Goal: Task Accomplishment & Management: Use online tool/utility

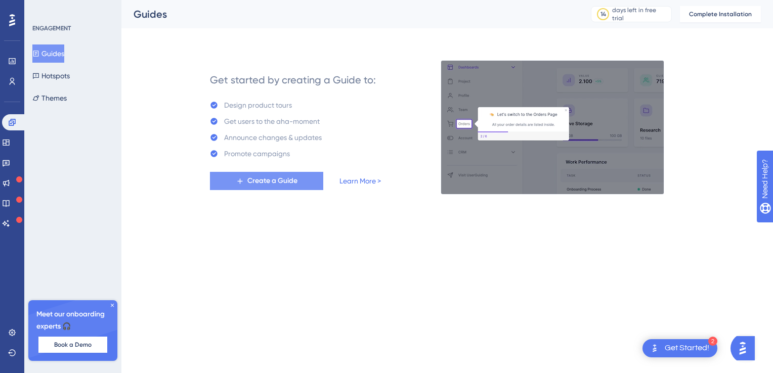
click at [262, 187] on button "Create a Guide" at bounding box center [266, 181] width 113 height 18
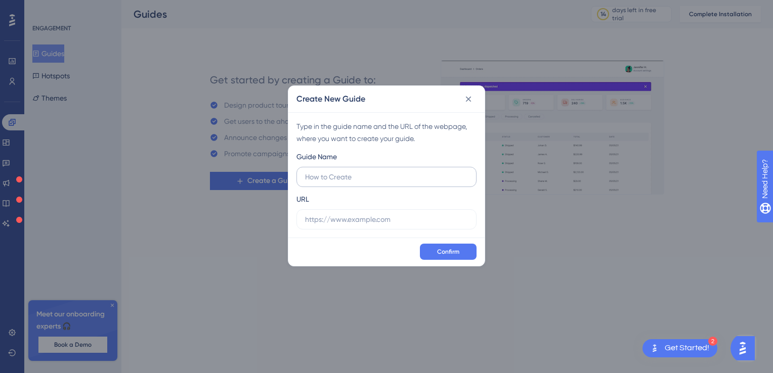
click at [351, 181] on input "text" at bounding box center [386, 176] width 163 height 11
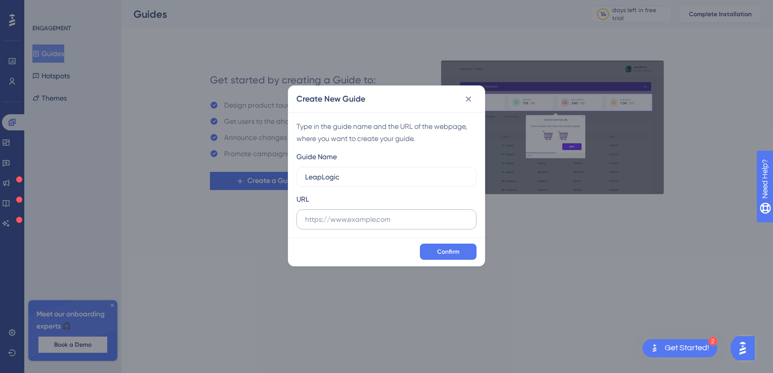
type input "LeapLogic"
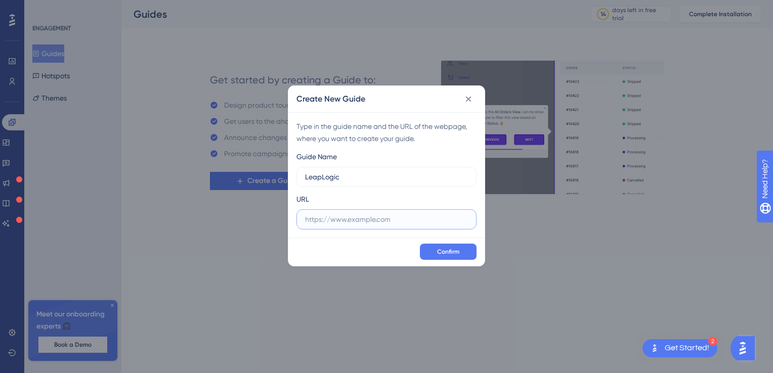
click at [392, 218] on input "text" at bounding box center [386, 219] width 163 height 11
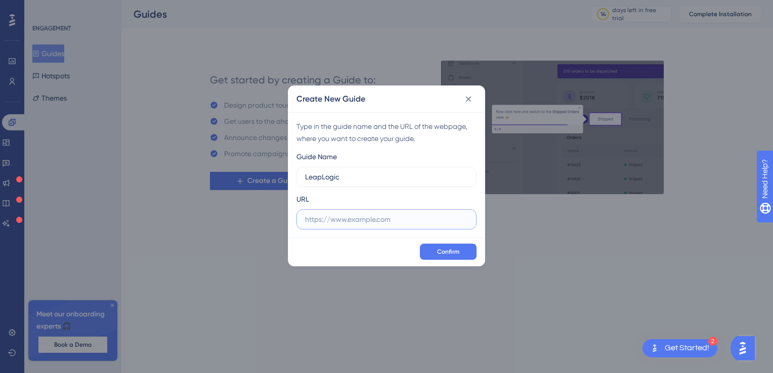
click at [320, 221] on input "text" at bounding box center [386, 219] width 163 height 11
paste input "https://www.leaplogic.io/"
type input "https://www.leaplogic.io/"
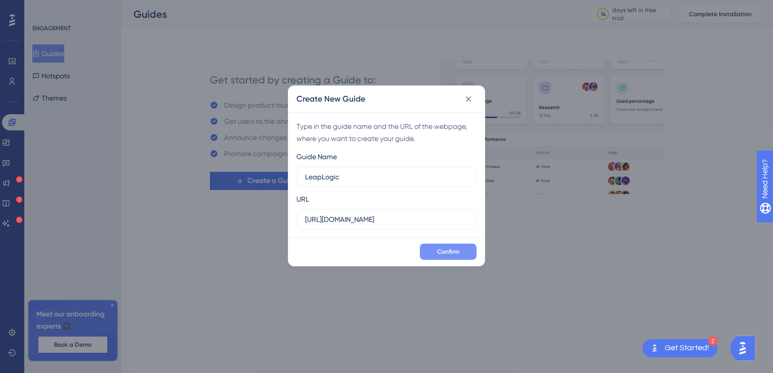
click at [446, 255] on span "Confirm" at bounding box center [448, 252] width 22 height 8
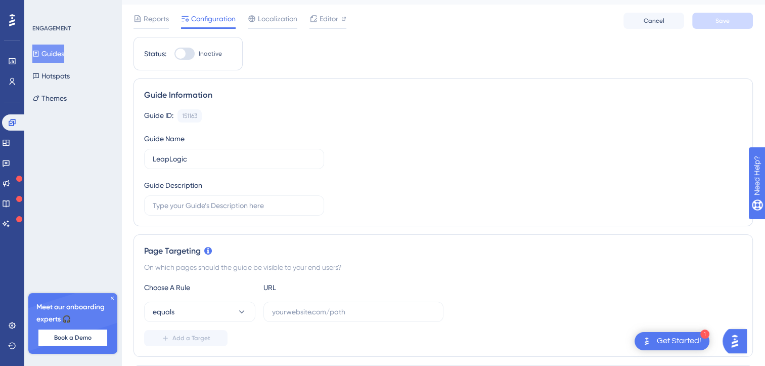
scroll to position [25, 0]
click at [299, 215] on div "Guide Information Guide ID: 151163 Copy Guide Name LeapLogic Guide Description" at bounding box center [444, 151] width 620 height 148
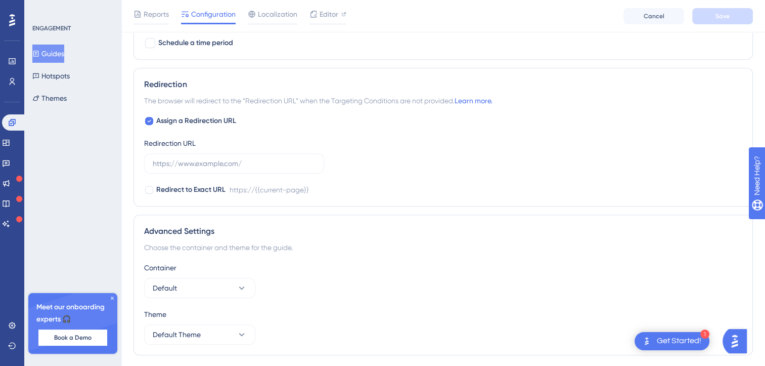
scroll to position [710, 0]
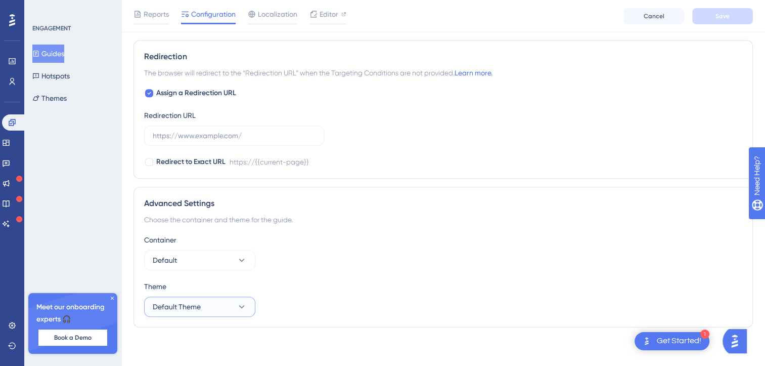
click at [235, 302] on button "Default Theme" at bounding box center [199, 306] width 111 height 20
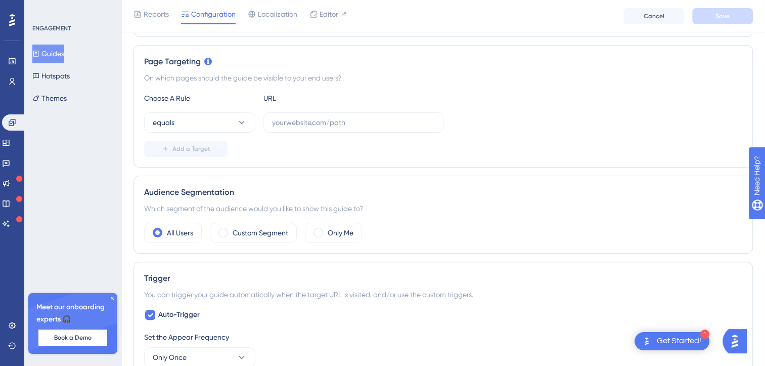
scroll to position [214, 0]
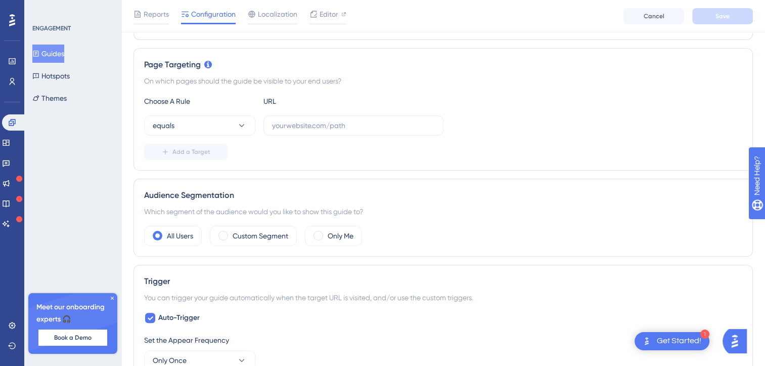
click at [113, 298] on icon at bounding box center [112, 298] width 6 height 6
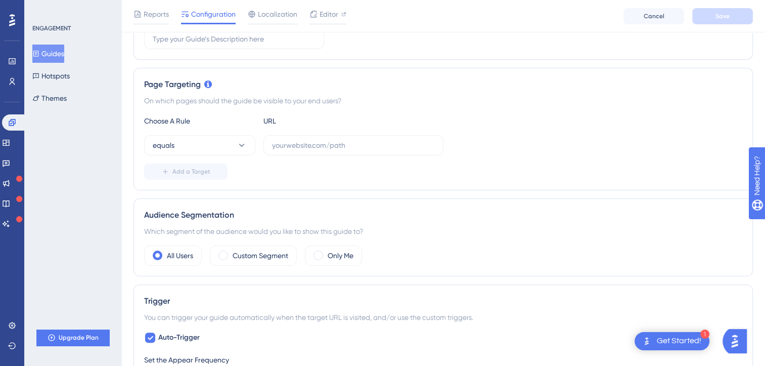
scroll to position [0, 0]
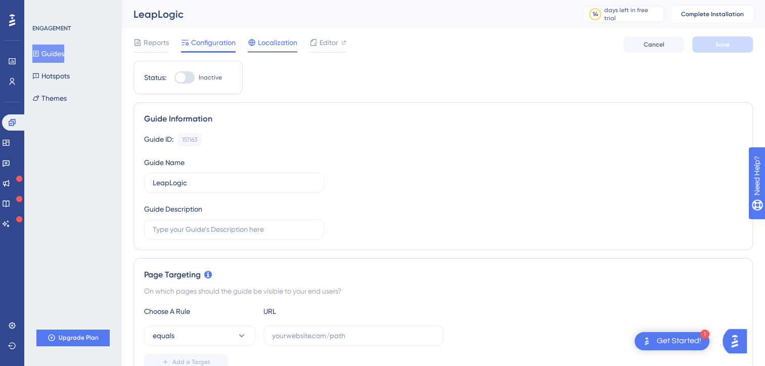
click at [265, 48] on span "Localization" at bounding box center [277, 42] width 39 height 12
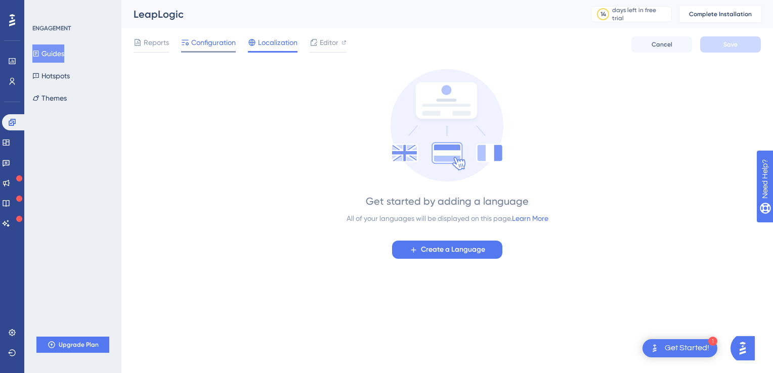
click at [213, 44] on span "Configuration" at bounding box center [213, 42] width 45 height 12
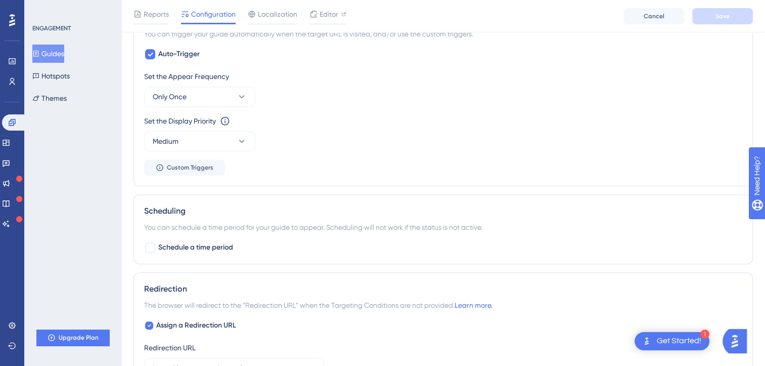
scroll to position [476, 0]
click at [57, 76] on button "Hotspots" at bounding box center [50, 76] width 37 height 18
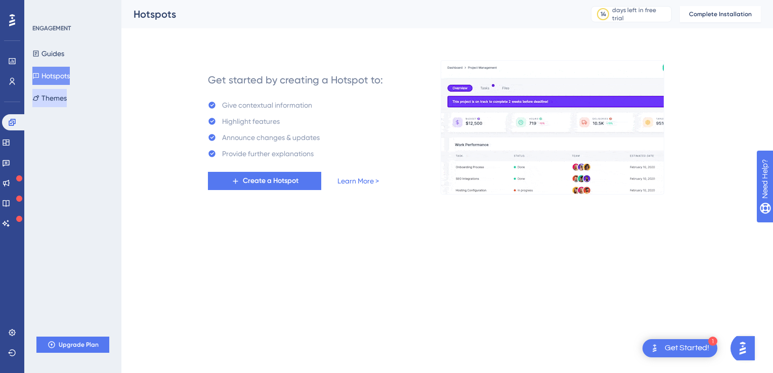
click at [61, 97] on button "Themes" at bounding box center [49, 98] width 34 height 18
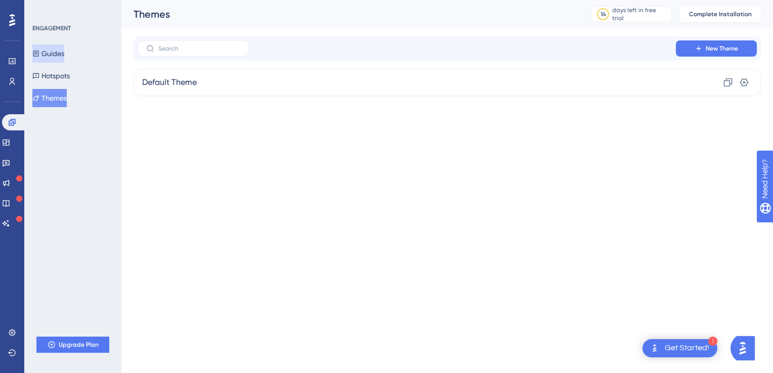
click at [51, 50] on button "Guides" at bounding box center [48, 54] width 32 height 18
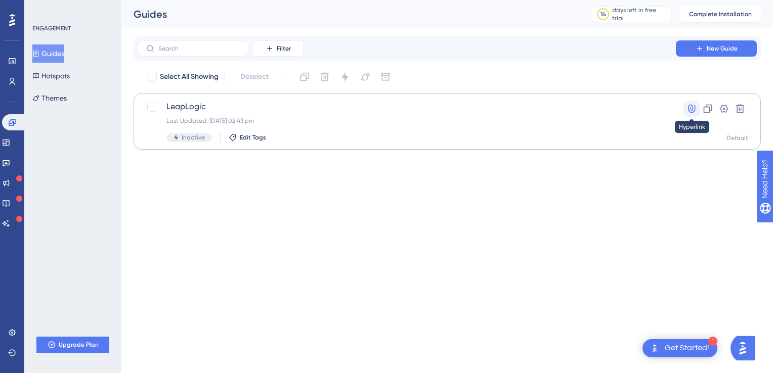
click at [692, 108] on icon at bounding box center [691, 109] width 10 height 10
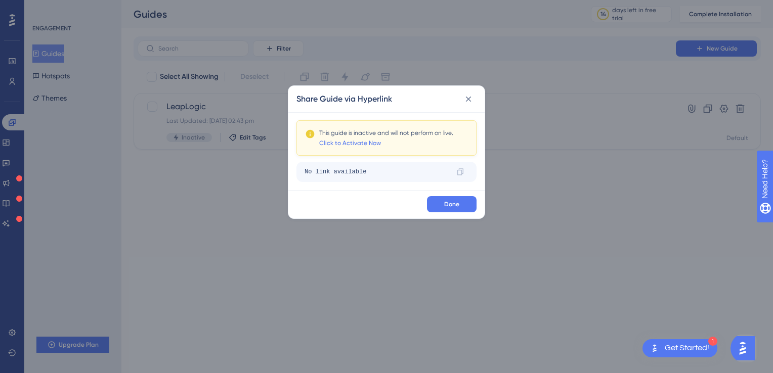
click at [336, 173] on div "No link available" at bounding box center [376, 172] width 144 height 16
click at [346, 143] on link "Click to Activate Now" at bounding box center [350, 143] width 62 height 8
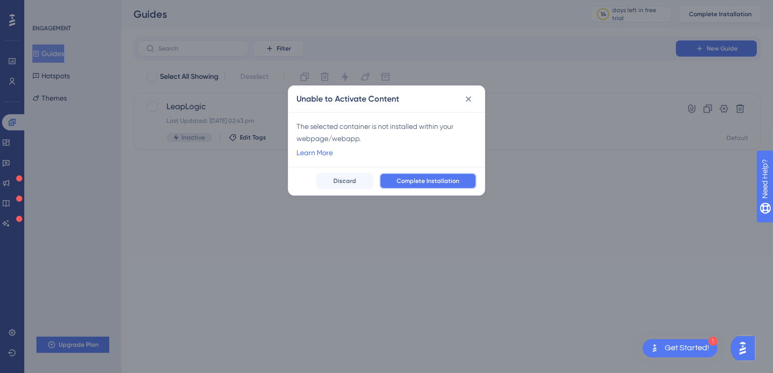
click at [411, 183] on span "Complete Installation" at bounding box center [428, 181] width 63 height 8
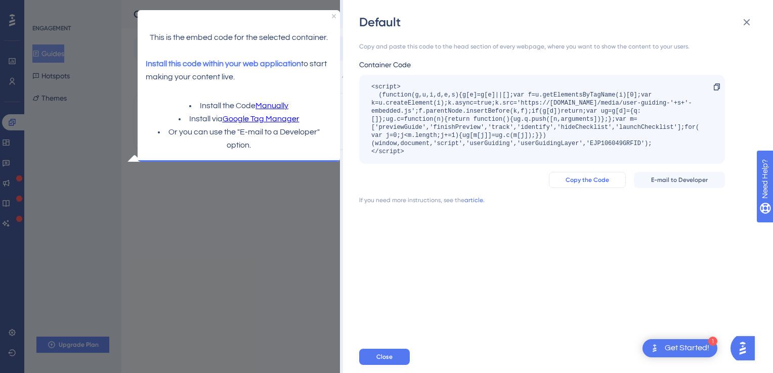
click at [603, 180] on span "Copy the Code" at bounding box center [586, 180] width 43 height 8
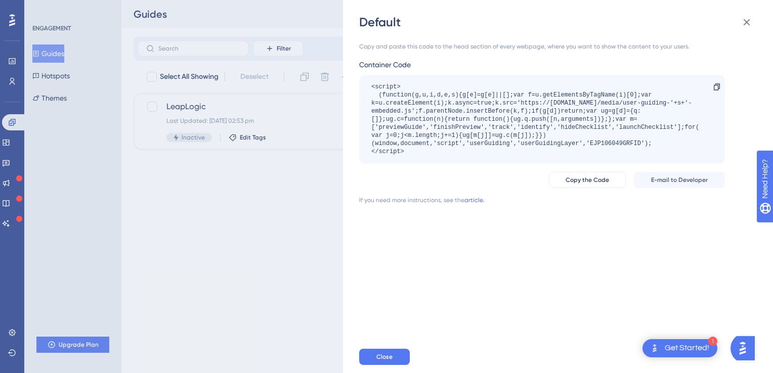
click at [9, 64] on div "Default Copy and paste this code to the head section of every webpage, where yo…" at bounding box center [386, 186] width 773 height 373
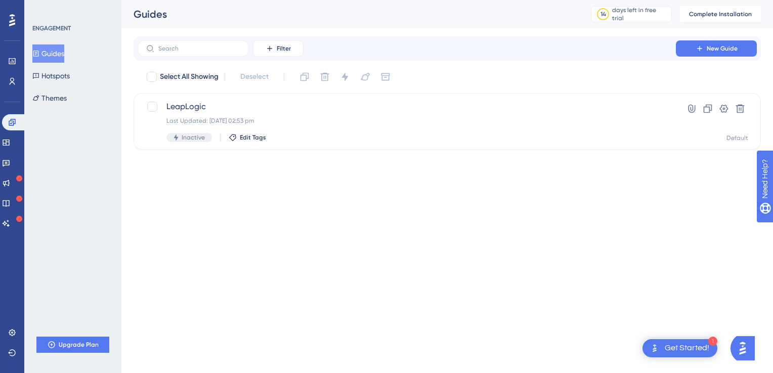
click at [55, 50] on button "Guides" at bounding box center [48, 54] width 32 height 18
click at [11, 125] on icon at bounding box center [12, 122] width 7 height 7
click at [228, 109] on span "LeapLogic" at bounding box center [406, 107] width 480 height 12
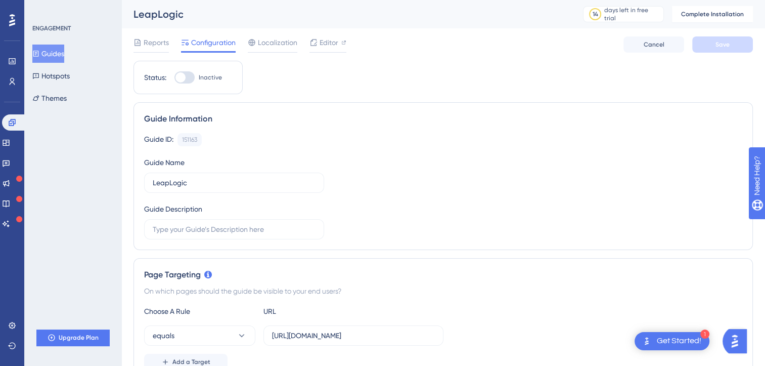
click at [183, 76] on div at bounding box center [180, 77] width 10 height 10
click at [174, 77] on input "Inactive" at bounding box center [174, 77] width 1 height 1
checkbox input "false"
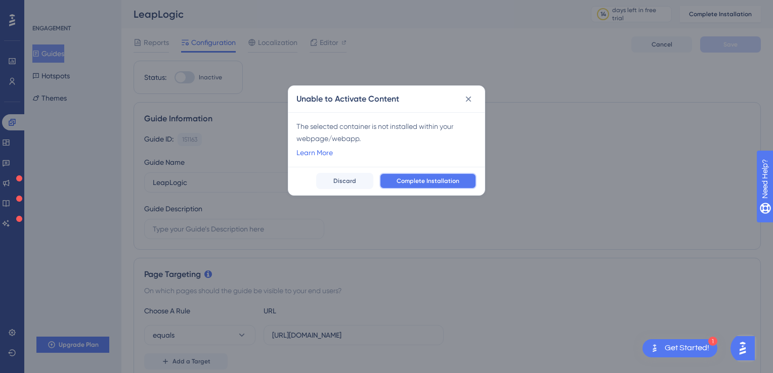
click at [429, 184] on span "Complete Installation" at bounding box center [428, 181] width 63 height 8
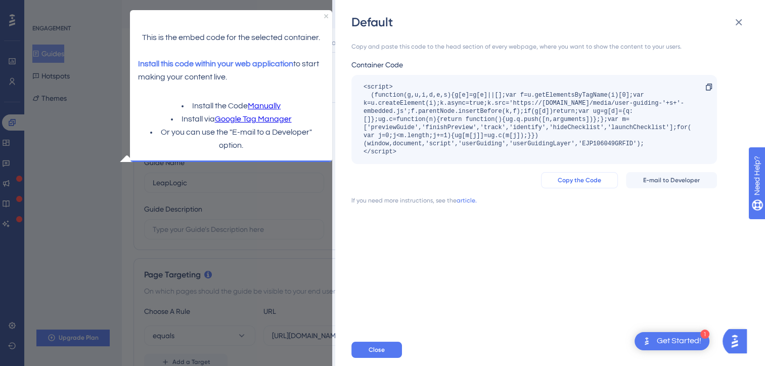
click at [592, 183] on span "Copy the Code" at bounding box center [579, 180] width 43 height 8
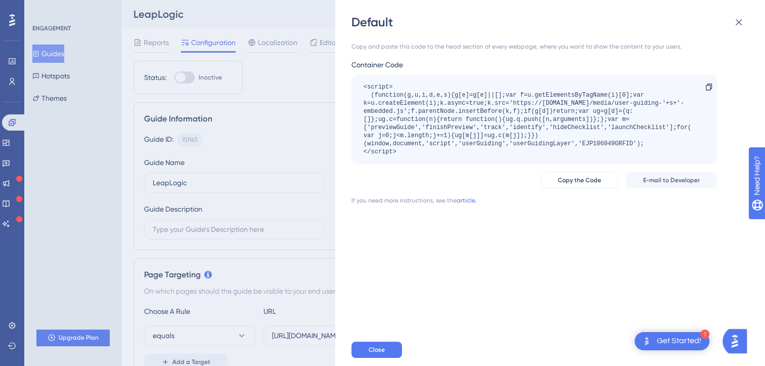
click at [18, 183] on div "Default Copy and paste this code to the head section of every webpage, where yo…" at bounding box center [382, 183] width 765 height 366
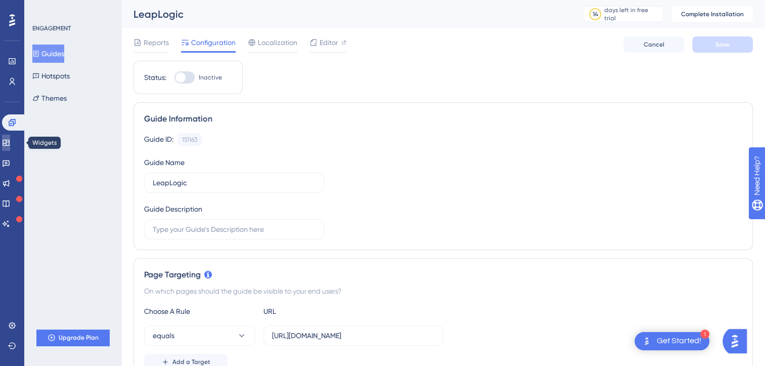
click at [10, 142] on icon at bounding box center [6, 143] width 8 height 8
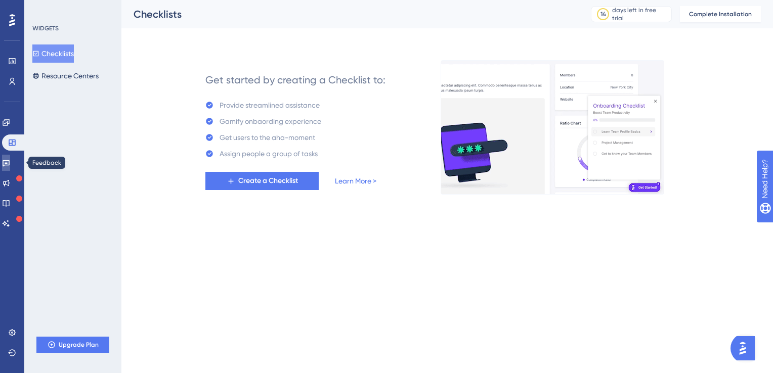
click at [9, 159] on icon at bounding box center [6, 163] width 8 height 8
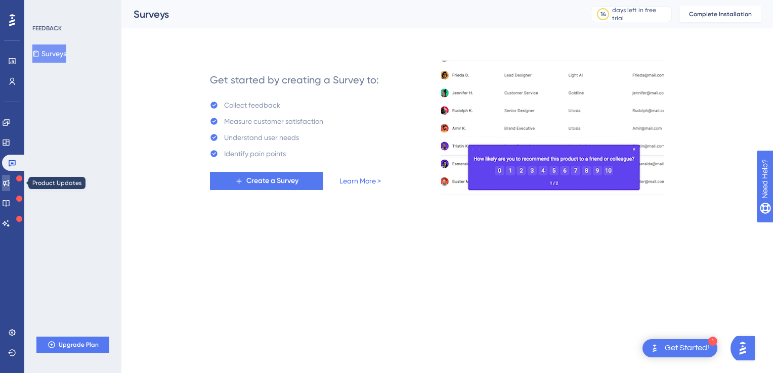
click at [10, 182] on icon at bounding box center [6, 183] width 7 height 7
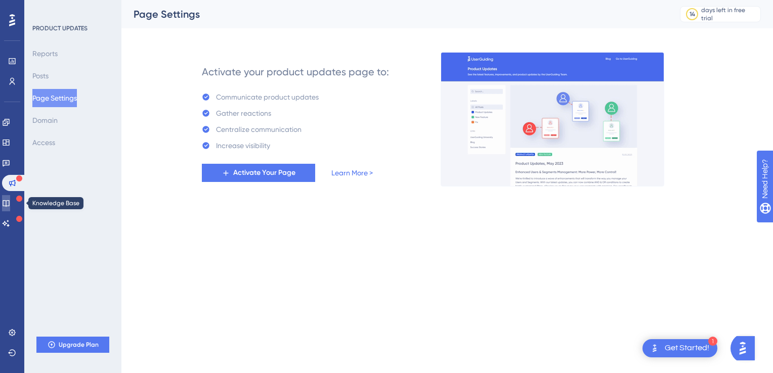
click at [10, 205] on icon at bounding box center [6, 203] width 8 height 8
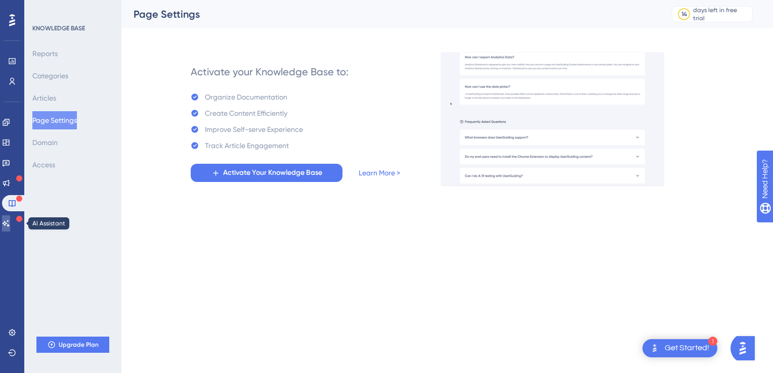
click at [10, 226] on icon at bounding box center [6, 223] width 8 height 8
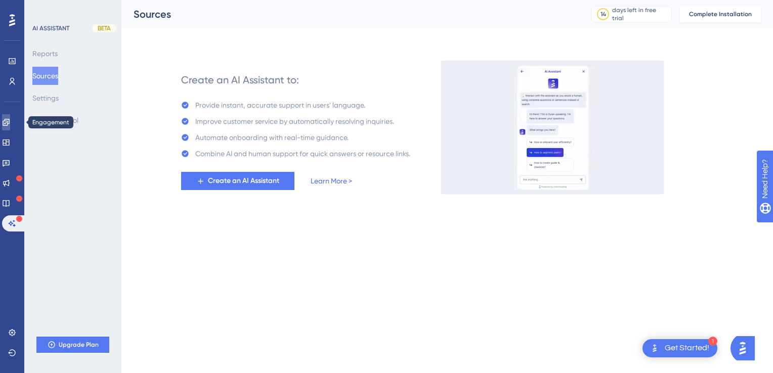
click at [7, 122] on link at bounding box center [6, 122] width 8 height 16
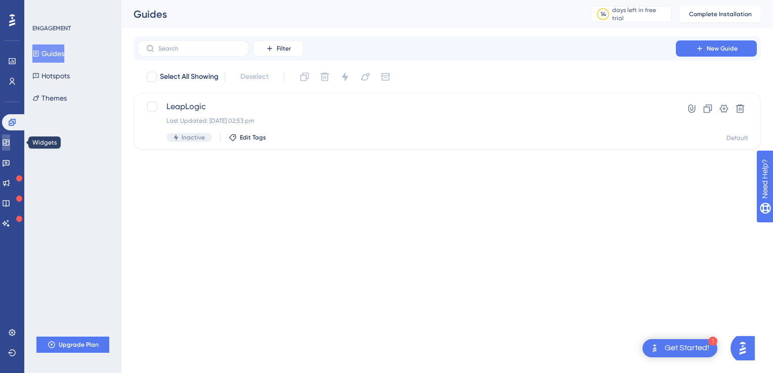
click at [8, 143] on icon at bounding box center [6, 143] width 8 height 8
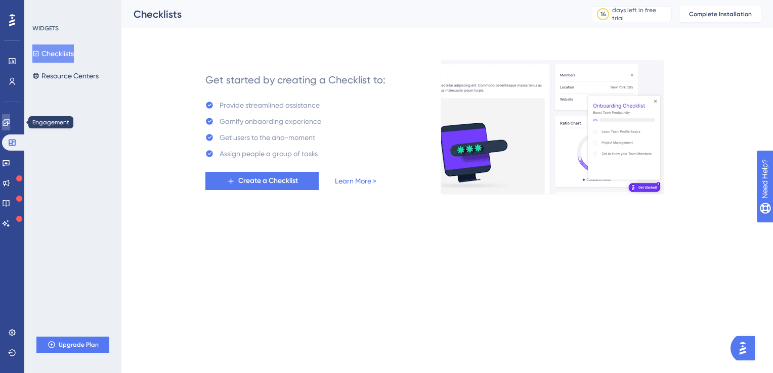
click at [10, 124] on icon at bounding box center [6, 122] width 8 height 8
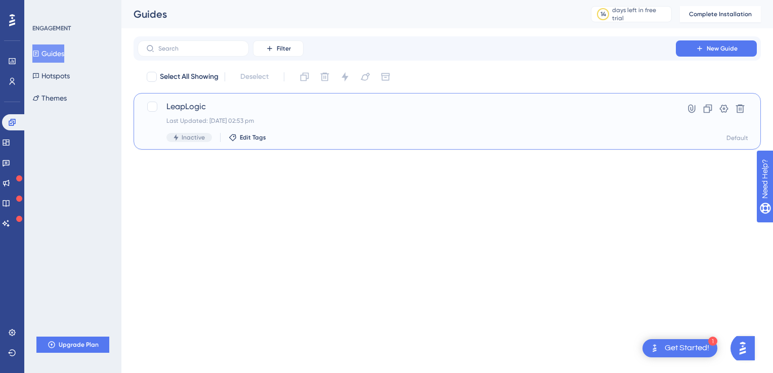
click at [197, 107] on span "LeapLogic" at bounding box center [406, 107] width 480 height 12
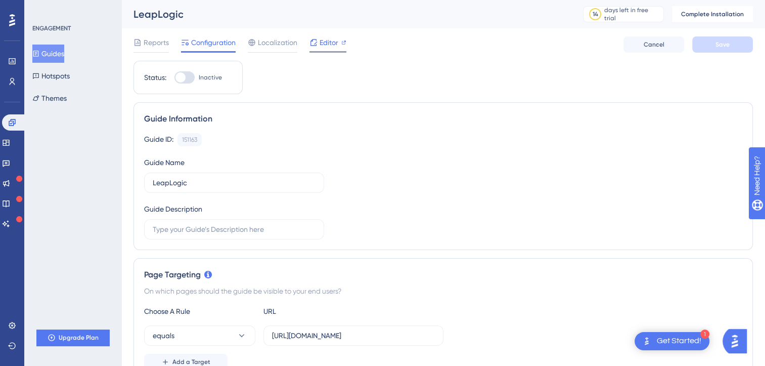
click at [320, 42] on span "Editor" at bounding box center [329, 42] width 19 height 12
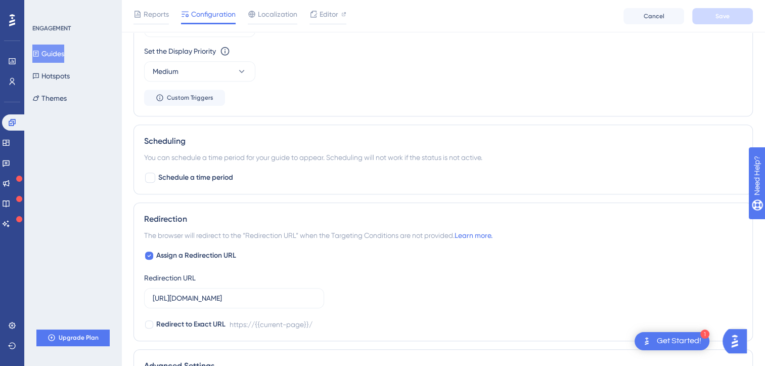
scroll to position [710, 0]
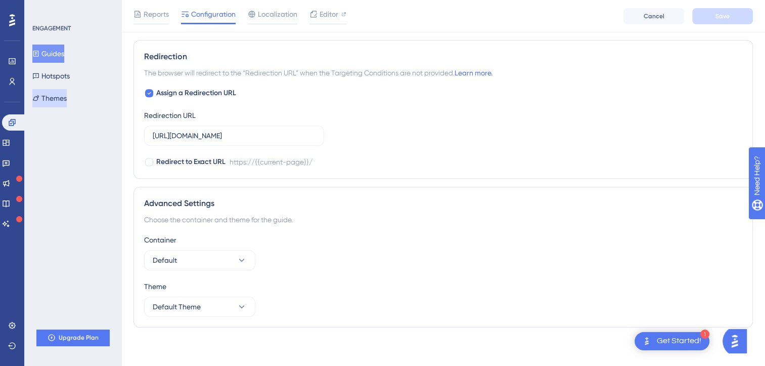
click at [55, 99] on button "Themes" at bounding box center [49, 98] width 34 height 18
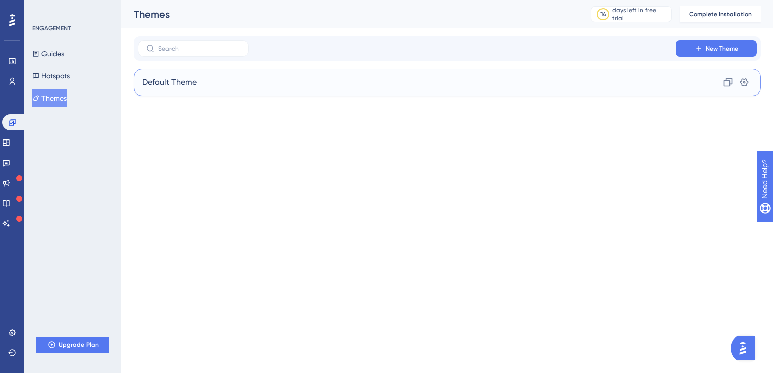
click at [257, 91] on div "Default Theme Clone Settings" at bounding box center [447, 82] width 627 height 27
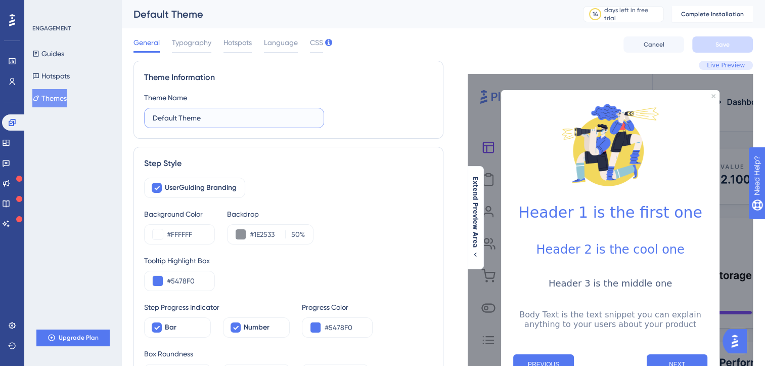
click at [243, 120] on input "Default Theme" at bounding box center [234, 117] width 163 height 11
click at [304, 160] on div "Step Style" at bounding box center [288, 163] width 289 height 12
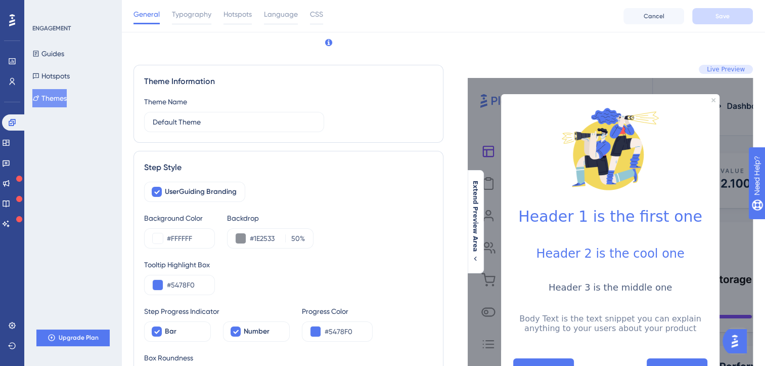
scroll to position [103, 0]
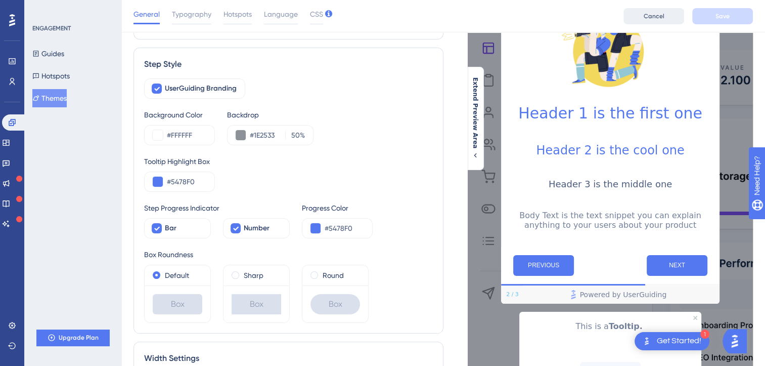
click at [654, 19] on span "Cancel" at bounding box center [654, 16] width 21 height 8
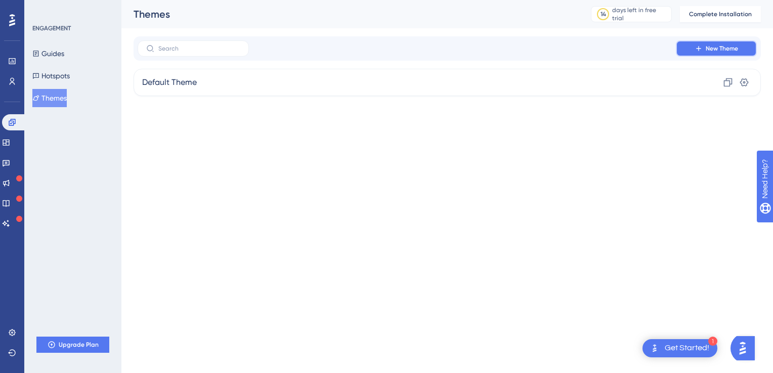
click at [712, 53] on button "New Theme" at bounding box center [716, 48] width 81 height 16
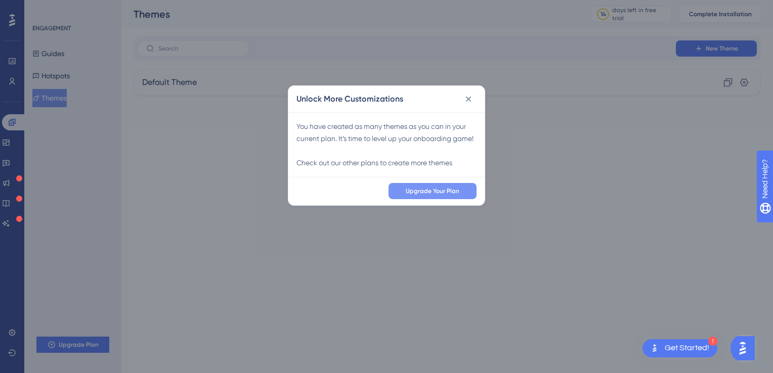
click at [436, 193] on span "Upgrade Your Plan" at bounding box center [433, 191] width 54 height 8
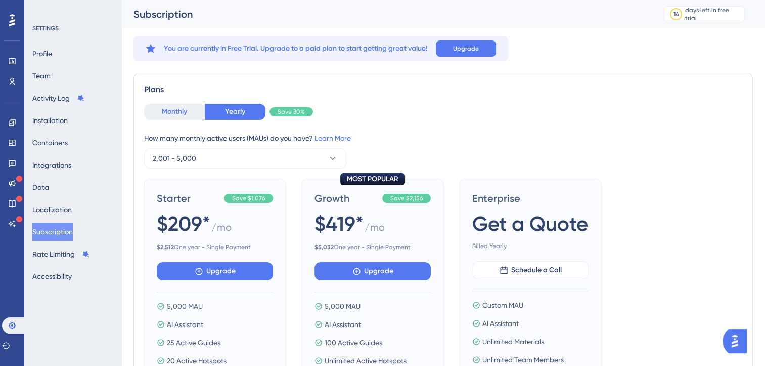
click at [177, 109] on button "Monthly" at bounding box center [174, 112] width 61 height 16
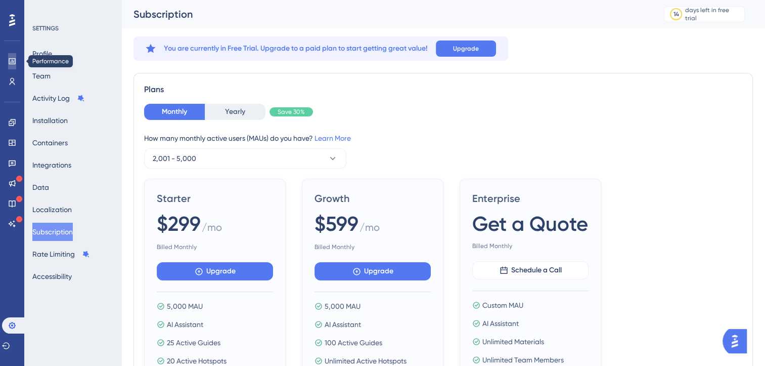
click at [16, 66] on link at bounding box center [12, 61] width 8 height 16
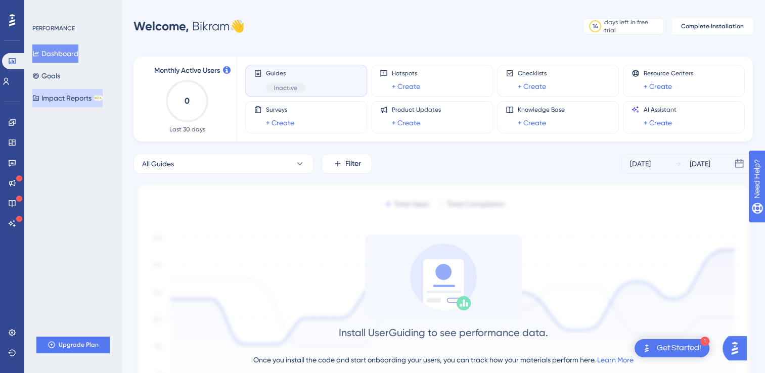
click at [64, 97] on button "Impact Reports BETA" at bounding box center [67, 98] width 70 height 18
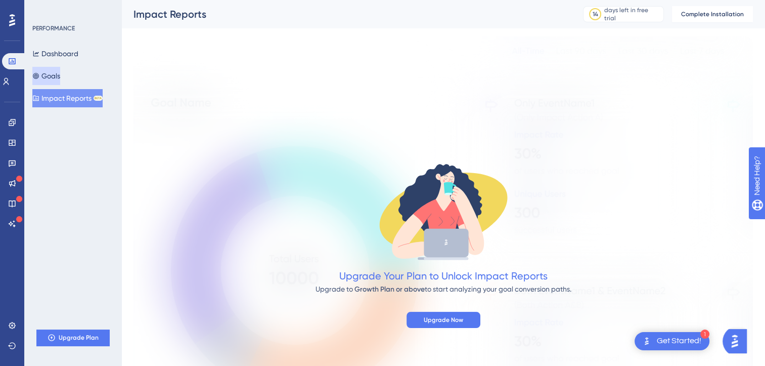
click at [59, 82] on button "Goals" at bounding box center [46, 76] width 28 height 18
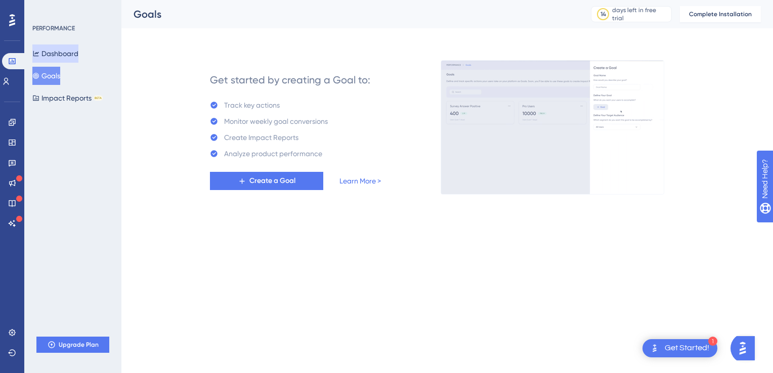
click at [62, 60] on button "Dashboard" at bounding box center [55, 54] width 46 height 18
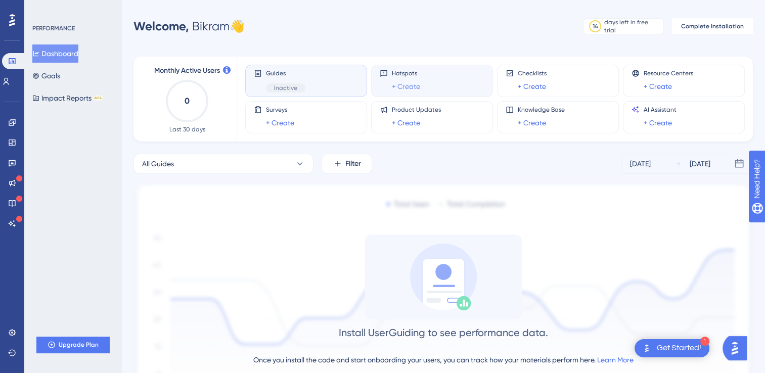
click at [413, 83] on link "+ Create" at bounding box center [406, 86] width 28 height 12
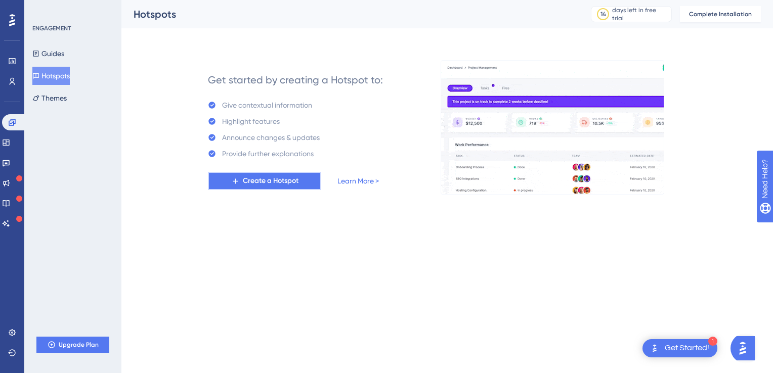
click at [267, 181] on span "Create a Hotspot" at bounding box center [271, 181] width 56 height 12
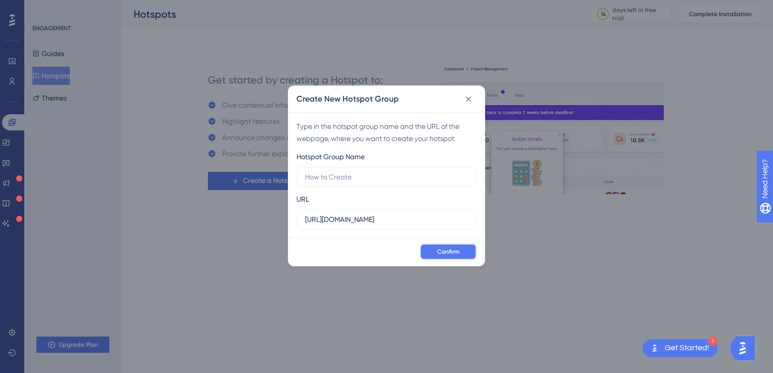
click at [448, 253] on span "Confirm" at bounding box center [448, 252] width 22 height 8
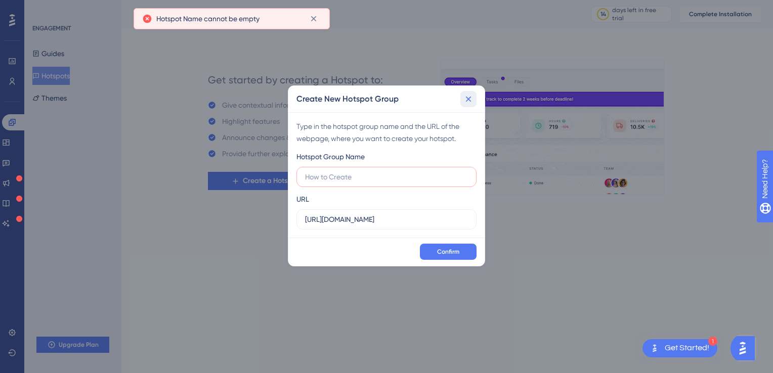
click at [467, 101] on icon at bounding box center [468, 99] width 10 height 10
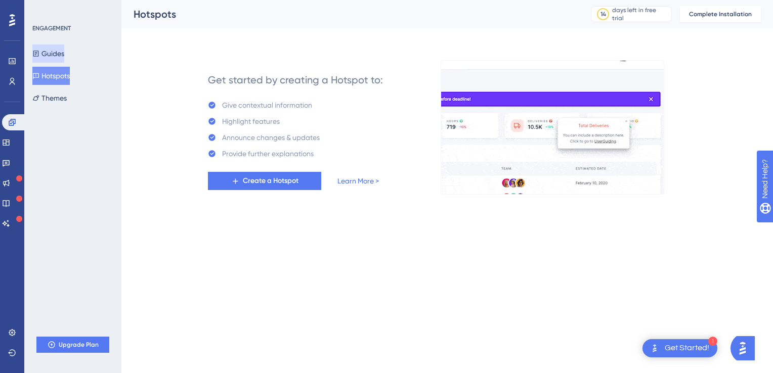
click at [56, 54] on button "Guides" at bounding box center [48, 54] width 32 height 18
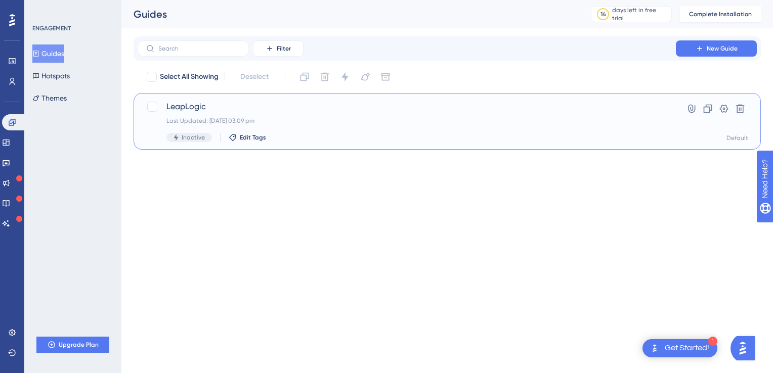
click at [171, 104] on span "LeapLogic" at bounding box center [406, 107] width 480 height 12
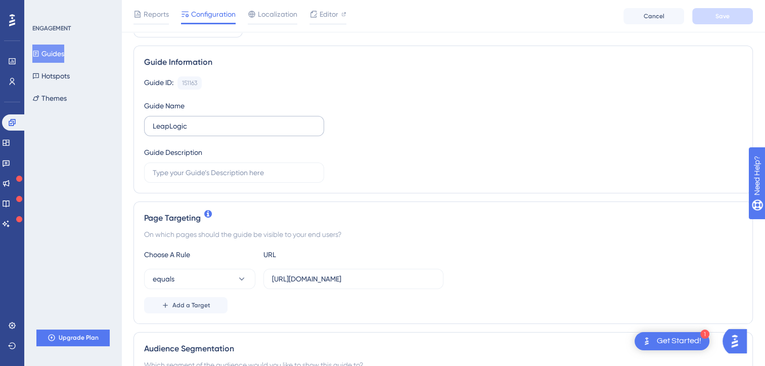
scroll to position [62, 0]
click at [192, 173] on input "text" at bounding box center [234, 171] width 163 height 11
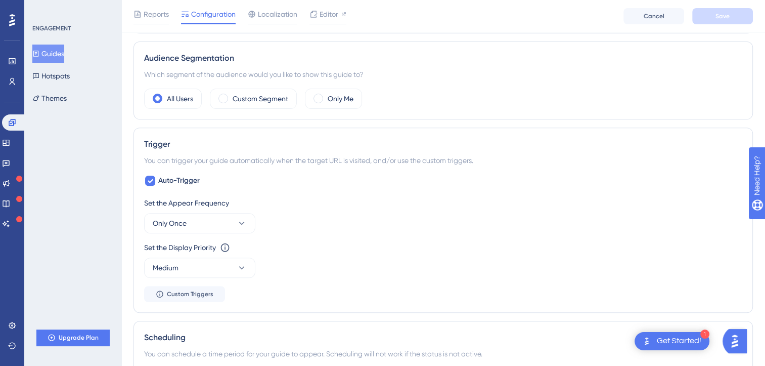
scroll to position [352, 0]
click at [202, 214] on button "Only Once" at bounding box center [199, 222] width 111 height 20
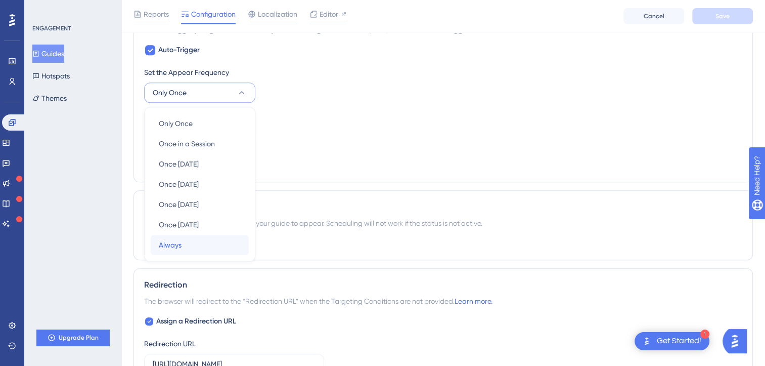
click at [188, 241] on div "Always Always" at bounding box center [200, 245] width 82 height 20
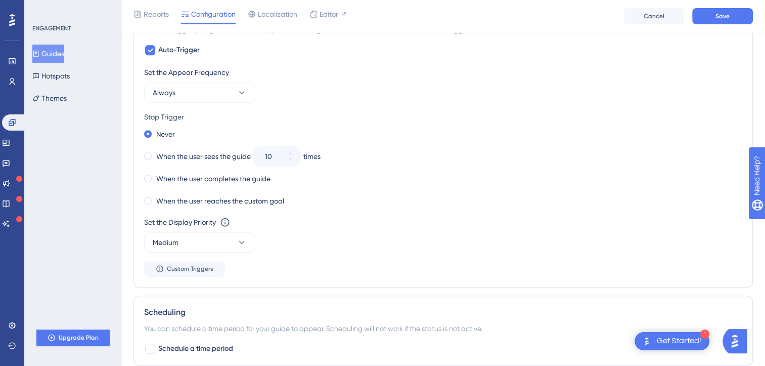
click at [314, 120] on div "Stop Trigger" at bounding box center [443, 117] width 598 height 12
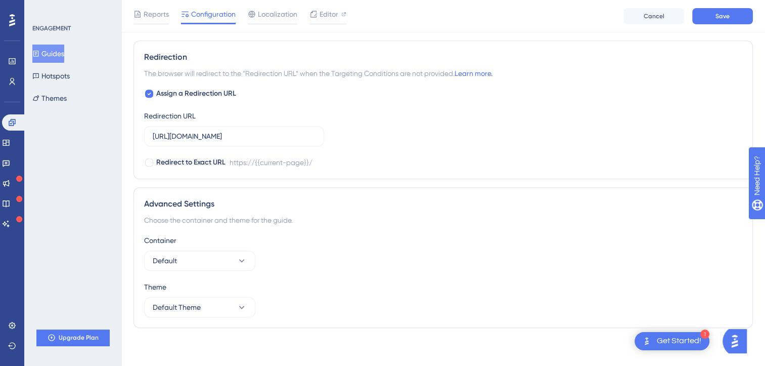
scroll to position [815, 0]
click at [669, 345] on div "Get Started!" at bounding box center [679, 340] width 45 height 11
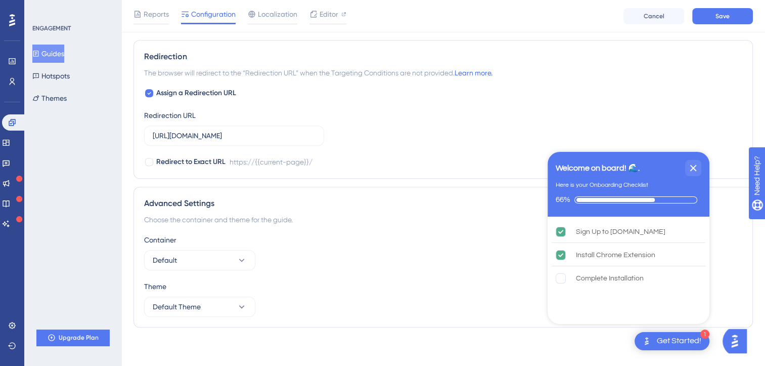
click at [669, 345] on div "Get Started!" at bounding box center [679, 340] width 45 height 11
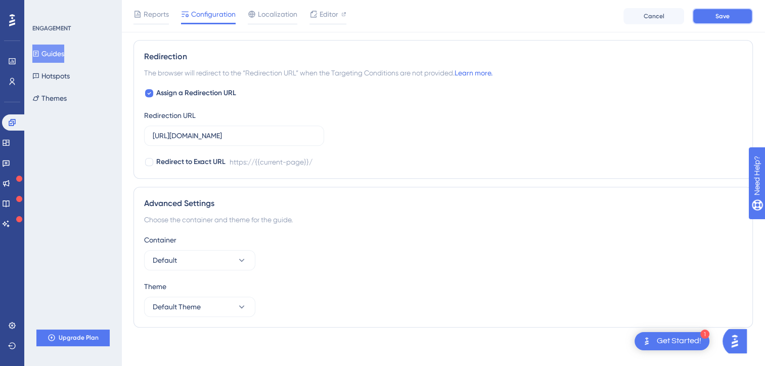
click at [727, 22] on button "Save" at bounding box center [722, 16] width 61 height 16
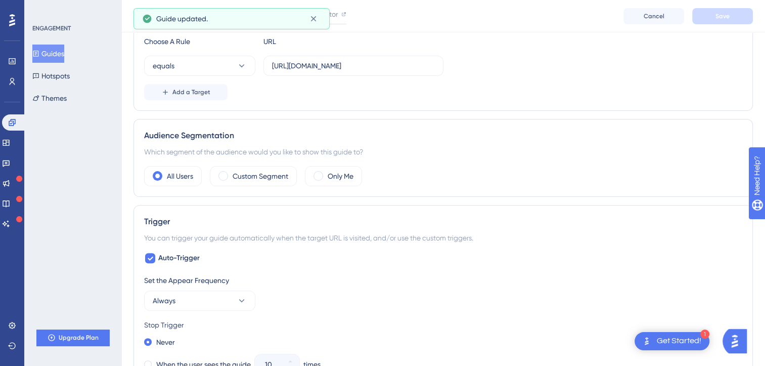
scroll to position [0, 0]
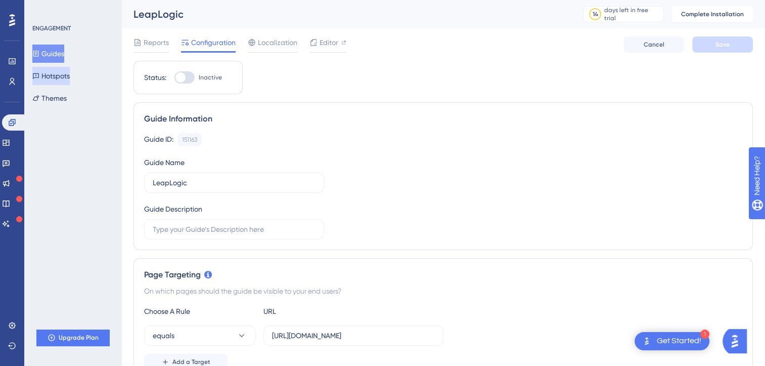
click at [70, 76] on button "Hotspots" at bounding box center [50, 76] width 37 height 18
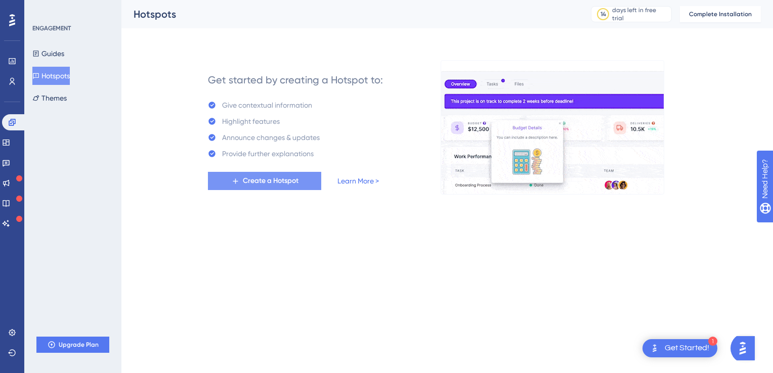
click at [278, 186] on span "Create a Hotspot" at bounding box center [271, 181] width 56 height 12
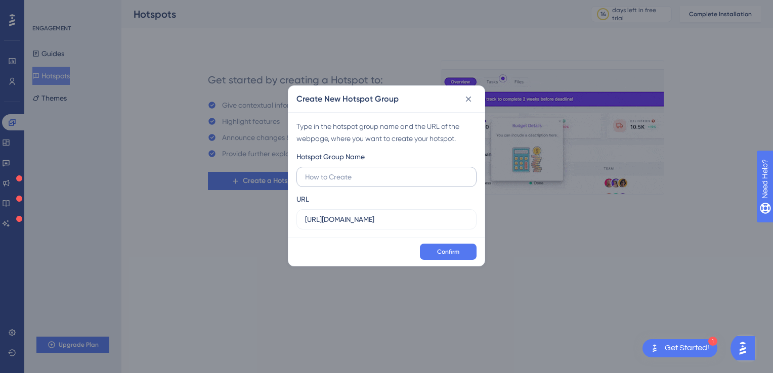
click at [337, 177] on input "text" at bounding box center [386, 176] width 163 height 11
type input "h"
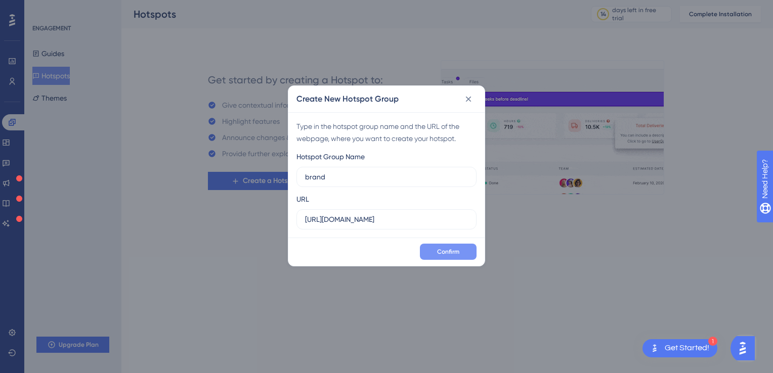
type input "brand"
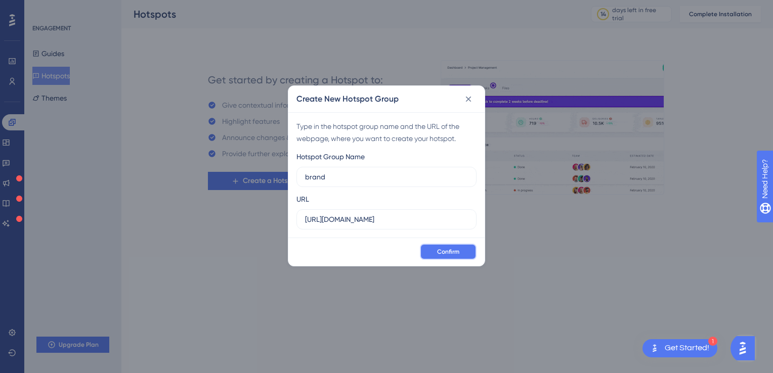
click at [454, 256] on button "Confirm" at bounding box center [448, 252] width 57 height 16
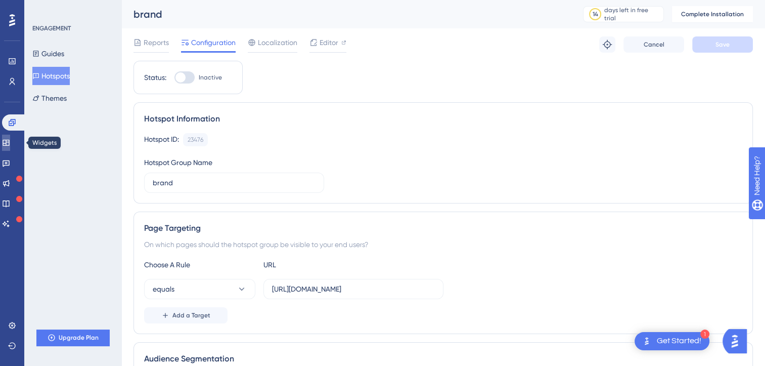
click at [9, 141] on icon at bounding box center [6, 143] width 7 height 6
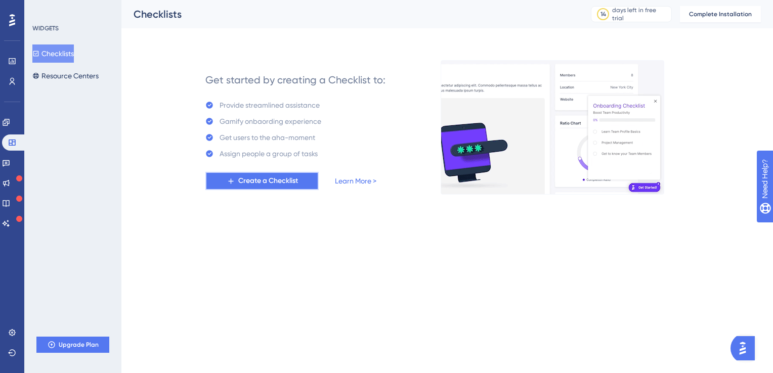
click at [234, 178] on icon at bounding box center [231, 181] width 9 height 9
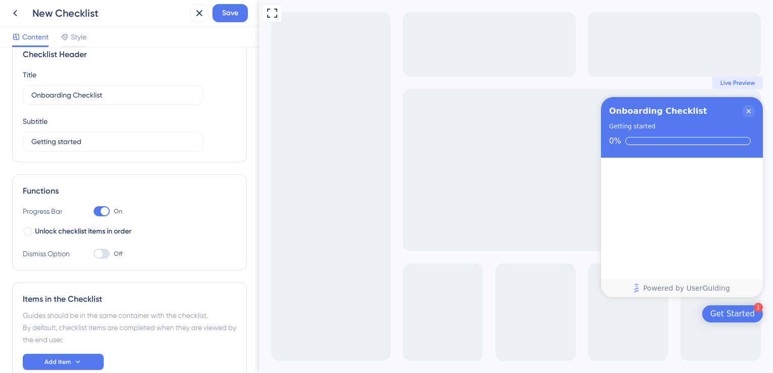
scroll to position [26, 0]
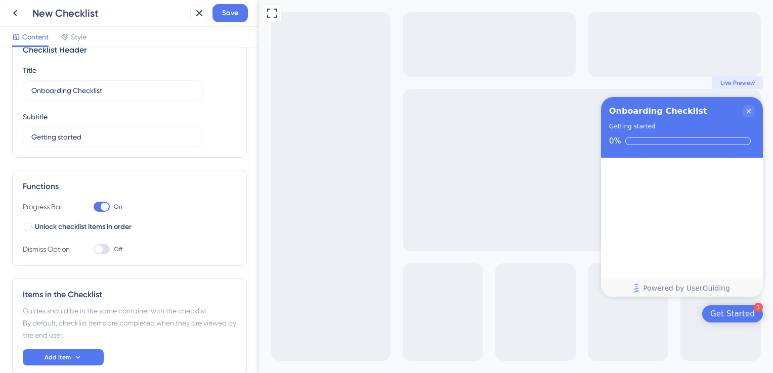
click at [105, 246] on div at bounding box center [102, 249] width 16 height 10
click at [94, 249] on input "Off" at bounding box center [93, 249] width 1 height 1
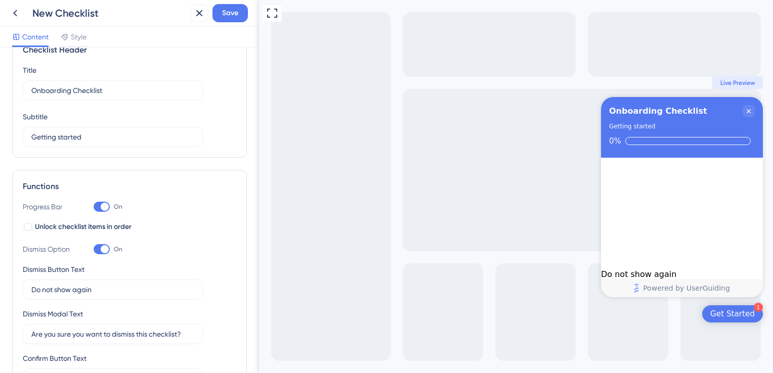
click at [105, 246] on div at bounding box center [105, 249] width 8 height 8
click at [94, 249] on input "On" at bounding box center [93, 249] width 1 height 1
checkbox input "false"
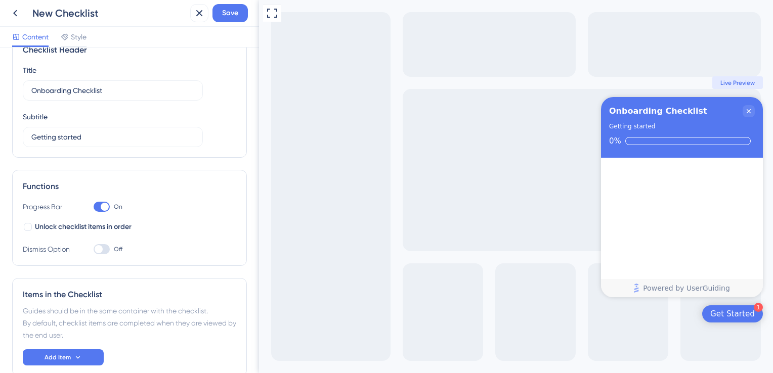
scroll to position [81, 0]
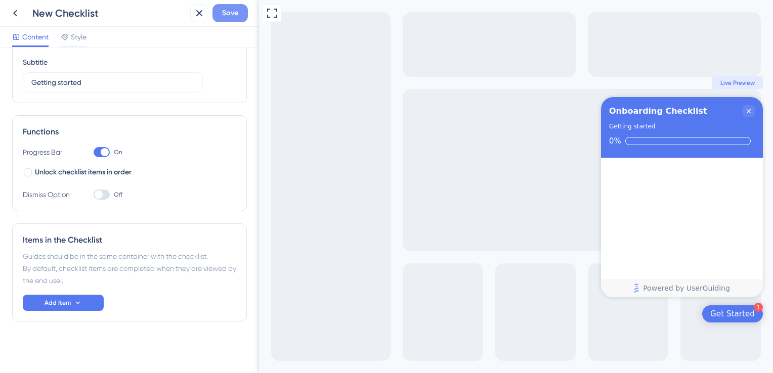
click at [232, 15] on span "Save" at bounding box center [230, 13] width 16 height 12
click at [196, 18] on icon at bounding box center [199, 13] width 12 height 12
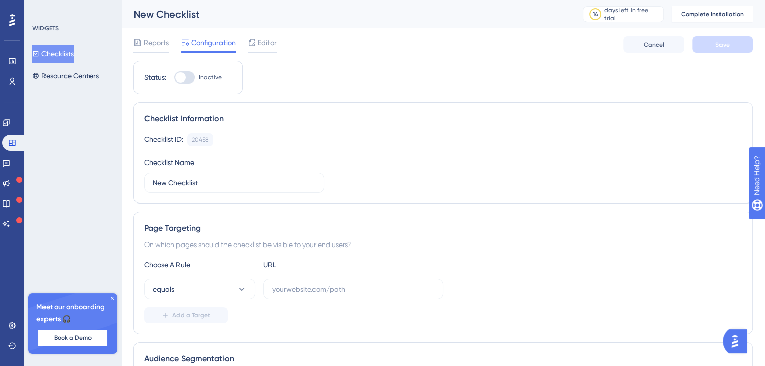
click at [72, 51] on button "Checklists" at bounding box center [52, 54] width 41 height 18
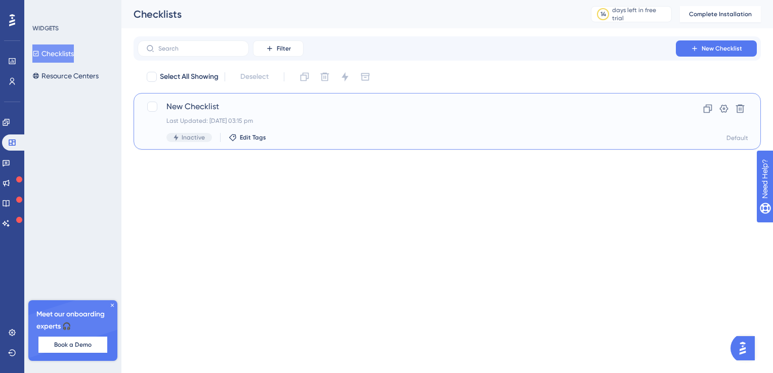
click at [307, 126] on div "New Checklist Last Updated: 03 Sept 2025 03:15 pm Inactive Edit Tags" at bounding box center [406, 121] width 480 height 41
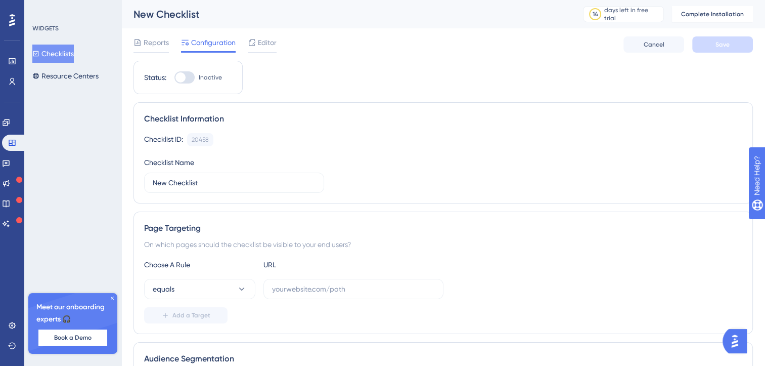
click at [190, 80] on div at bounding box center [184, 77] width 20 height 12
click at [174, 78] on input "Inactive" at bounding box center [174, 77] width 1 height 1
checkbox input "false"
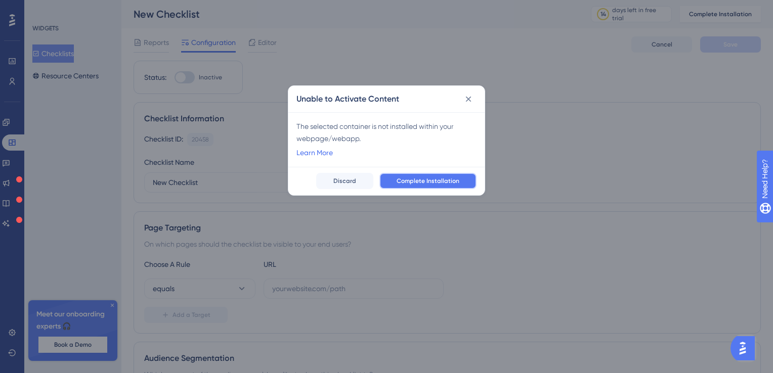
click at [426, 184] on span "Complete Installation" at bounding box center [428, 181] width 63 height 8
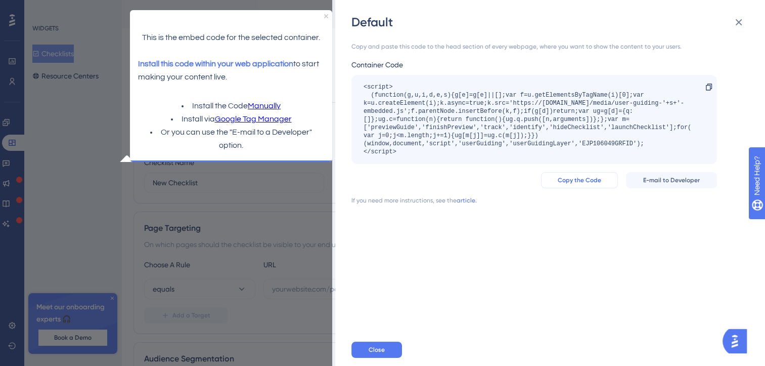
click at [578, 180] on span "Copy the Code" at bounding box center [579, 180] width 43 height 8
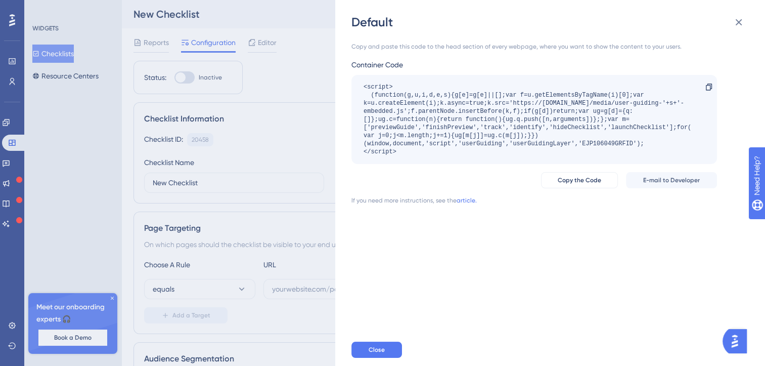
click at [182, 84] on div "Default Copy and paste this code to the head section of every webpage, where yo…" at bounding box center [382, 183] width 765 height 366
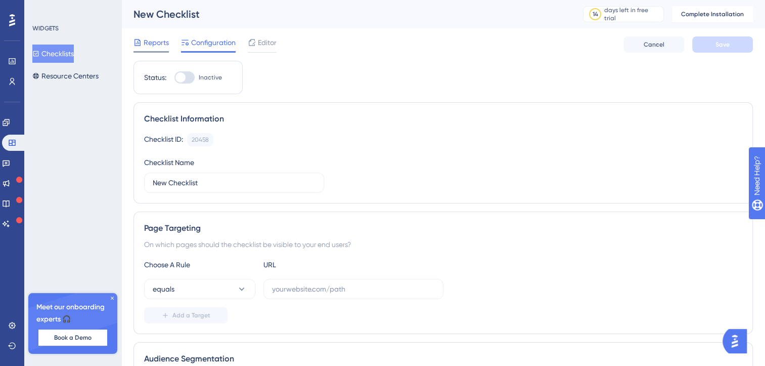
click at [164, 46] on span "Reports" at bounding box center [156, 42] width 25 height 12
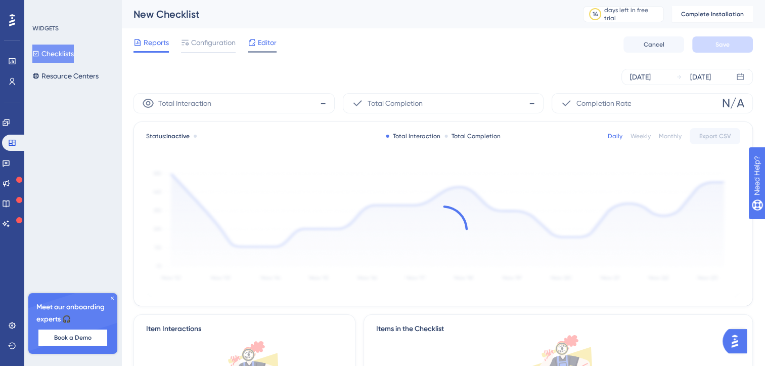
click at [262, 45] on span "Editor" at bounding box center [267, 42] width 19 height 12
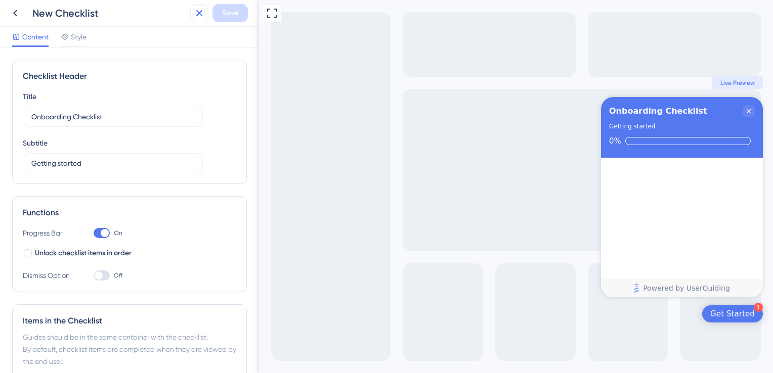
click at [199, 15] on icon at bounding box center [199, 13] width 12 height 12
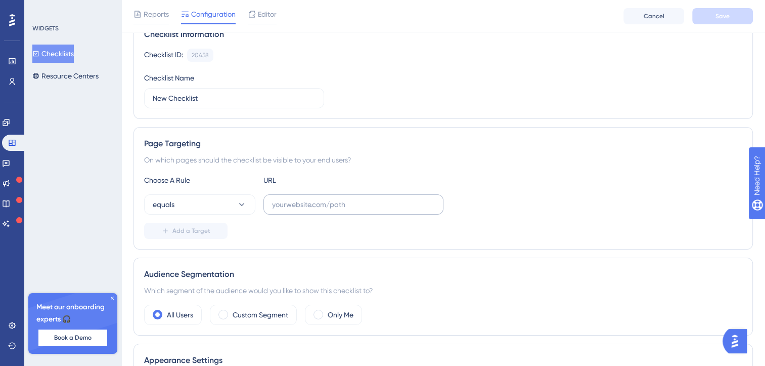
scroll to position [89, 0]
click at [287, 204] on input "text" at bounding box center [353, 203] width 163 height 11
paste input "https://www.leaplogic.io/"
type input "https://www.leaplogic.io/"
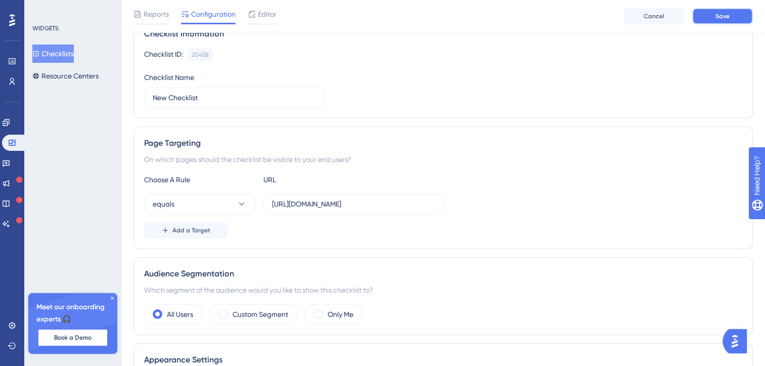
click at [725, 13] on span "Save" at bounding box center [723, 16] width 14 height 8
